Goal: Task Accomplishment & Management: Use online tool/utility

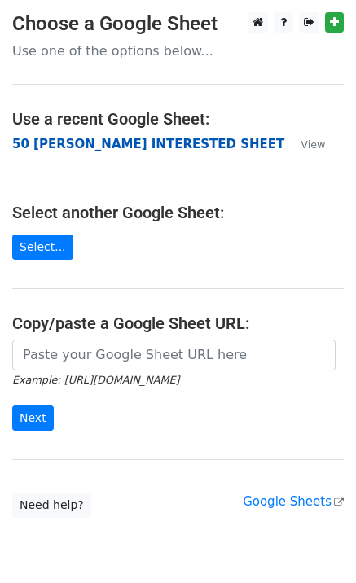
click at [92, 142] on strong "50 KEVIN INTERESTED SHEET" at bounding box center [148, 144] width 272 height 15
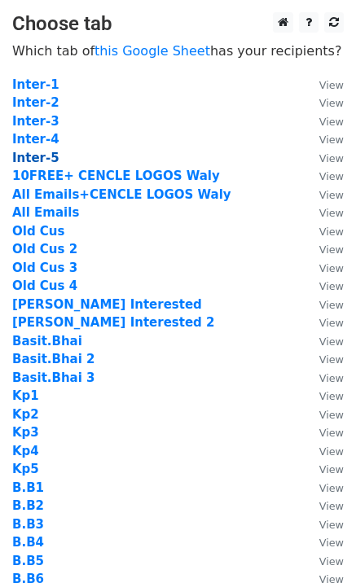
click at [42, 159] on strong "Inter-5" at bounding box center [35, 158] width 47 height 15
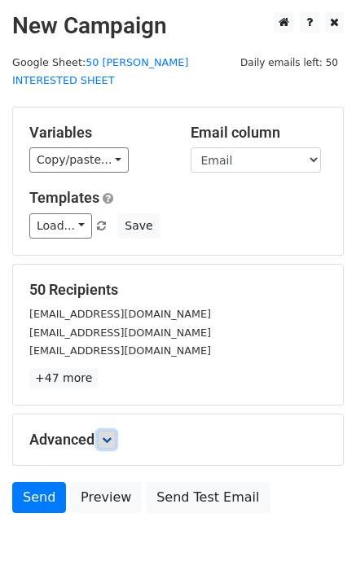
click at [109, 435] on icon at bounding box center [107, 440] width 10 height 10
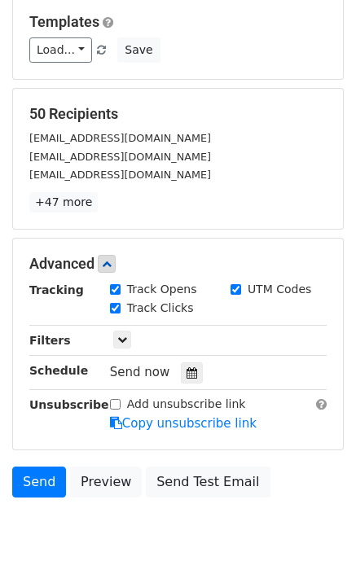
scroll to position [209, 0]
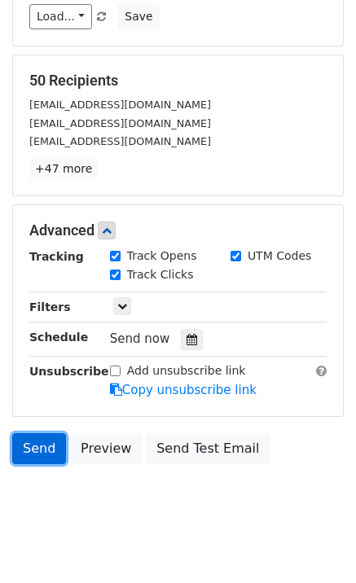
click at [34, 433] on link "Send" at bounding box center [39, 448] width 54 height 31
